Goal: Information Seeking & Learning: Understand process/instructions

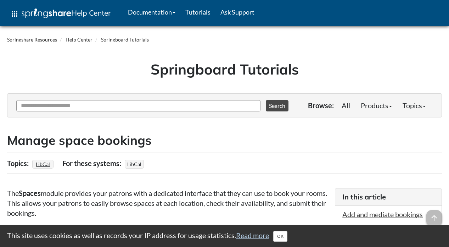
click at [162, 111] on div "Ask Another Question 0 options available. Use up and down arrows to browse avai…" at bounding box center [157, 105] width 284 height 20
click at [186, 104] on input "Ask Another Question" at bounding box center [138, 105] width 244 height 11
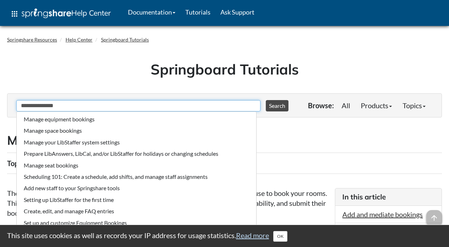
type input "**********"
click at [273, 105] on button "Search" at bounding box center [277, 105] width 23 height 11
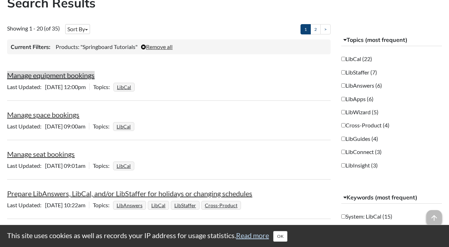
scroll to position [140, 0]
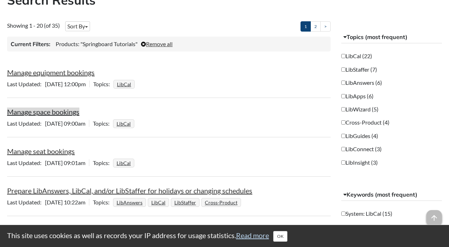
click at [61, 112] on link "Manage space bookings" at bounding box center [43, 111] width 72 height 9
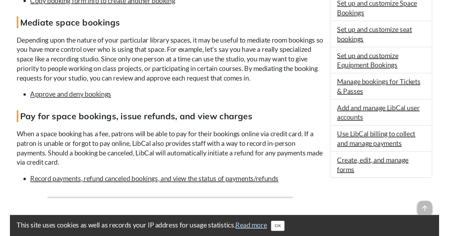
scroll to position [389, 0]
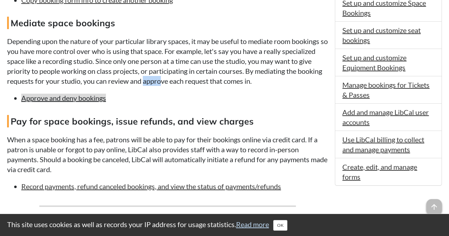
click at [67, 101] on link "Approve and deny bookings" at bounding box center [63, 98] width 85 height 9
